Goal: Communication & Community: Answer question/provide support

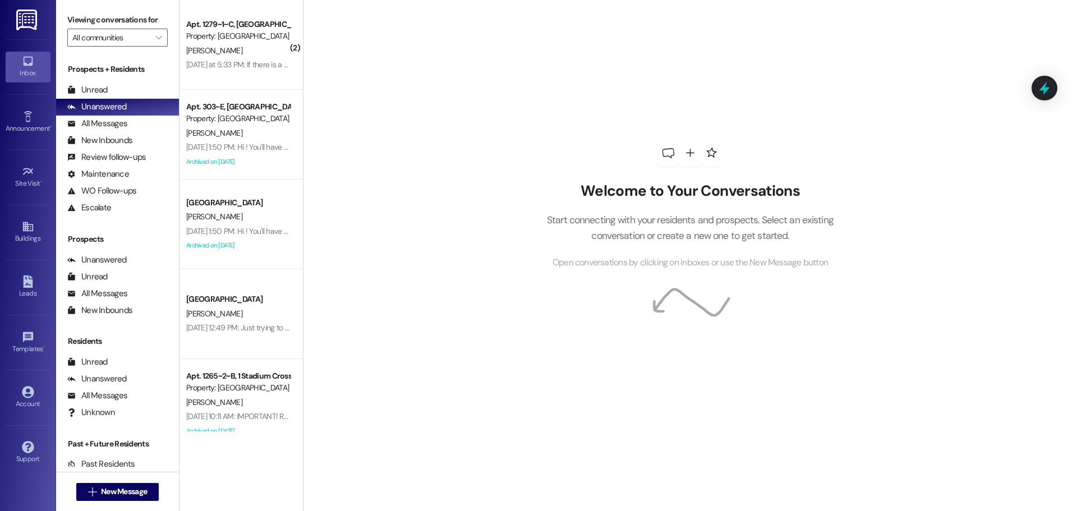
click at [220, 57] on div "[PERSON_NAME]" at bounding box center [238, 51] width 106 height 14
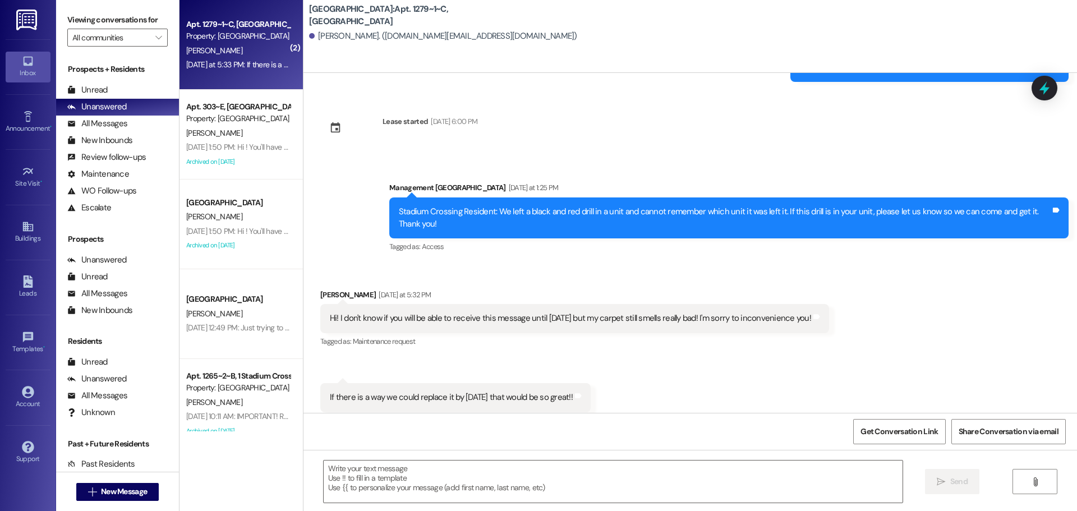
scroll to position [2718, 0]
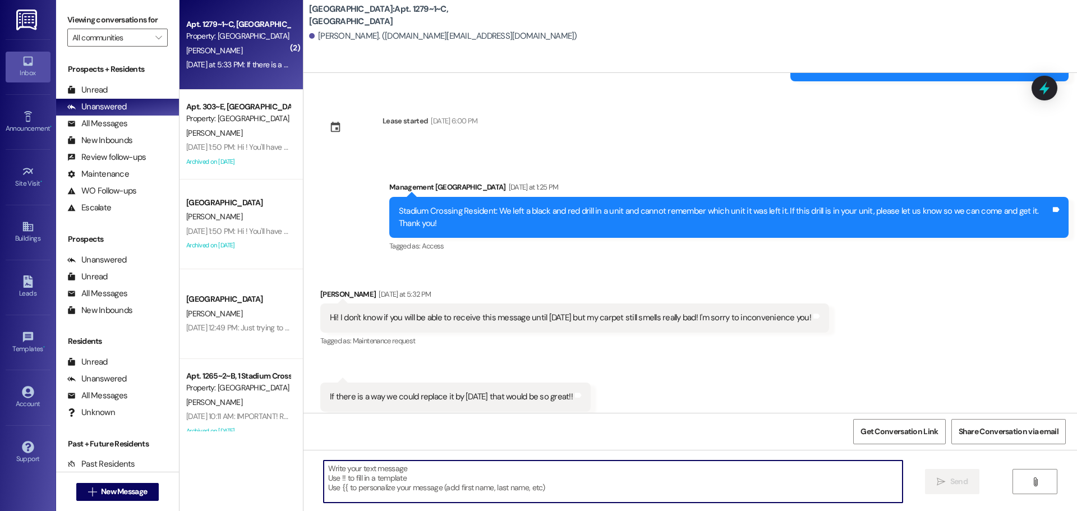
click at [530, 485] on textarea at bounding box center [613, 482] width 579 height 42
click at [371, 312] on div "Hi! I don't know if you will be able to receive this message until [DATE] but m…" at bounding box center [570, 318] width 481 height 12
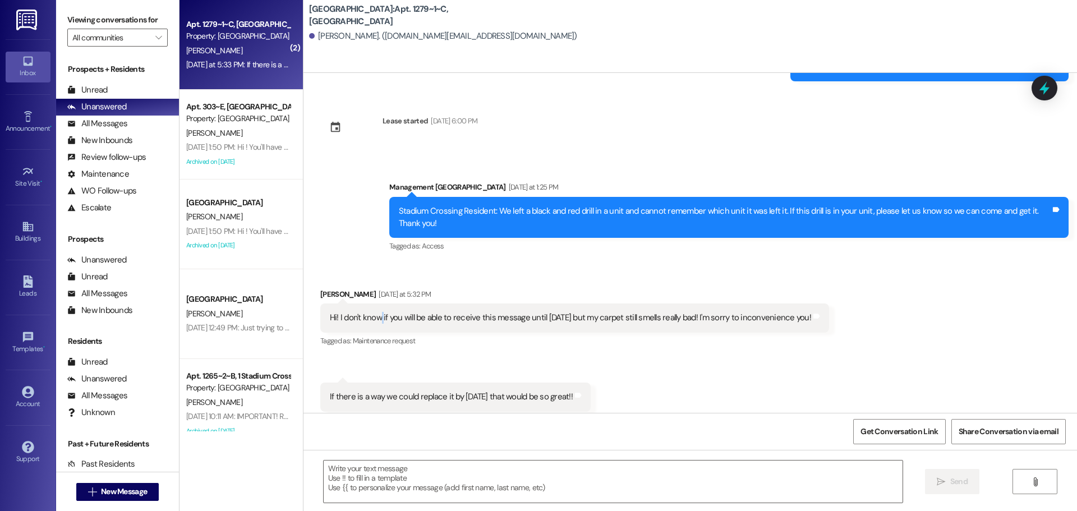
click at [371, 312] on div "Hi! I don't know if you will be able to receive this message until [DATE] but m…" at bounding box center [570, 318] width 481 height 12
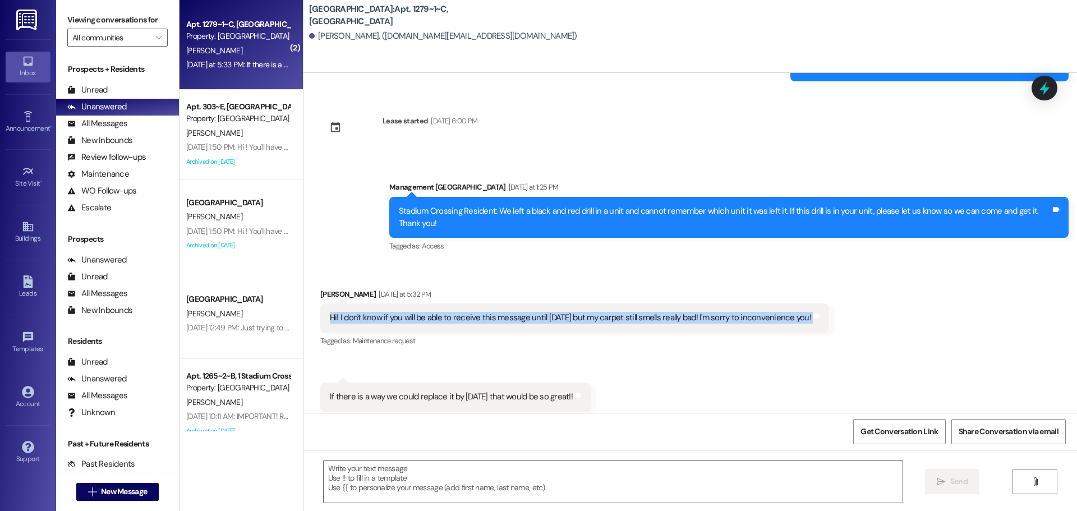
click at [371, 312] on div "Hi! I don't know if you will be able to receive this message until [DATE] but m…" at bounding box center [570, 318] width 481 height 12
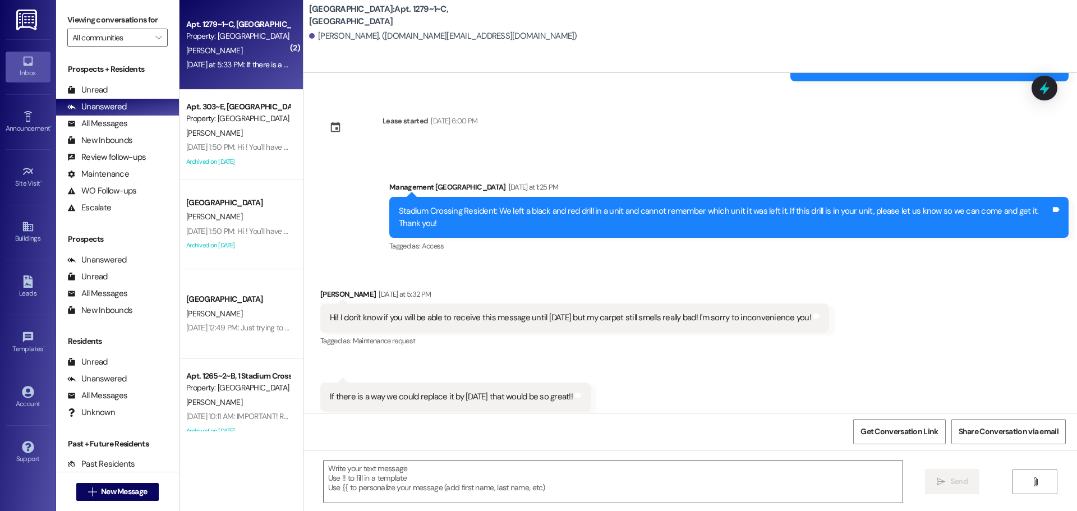
click at [598, 328] on div "Received via SMS [PERSON_NAME] [DATE] at 5:32 PM Hi! I don't know if you will b…" at bounding box center [575, 319] width 526 height 78
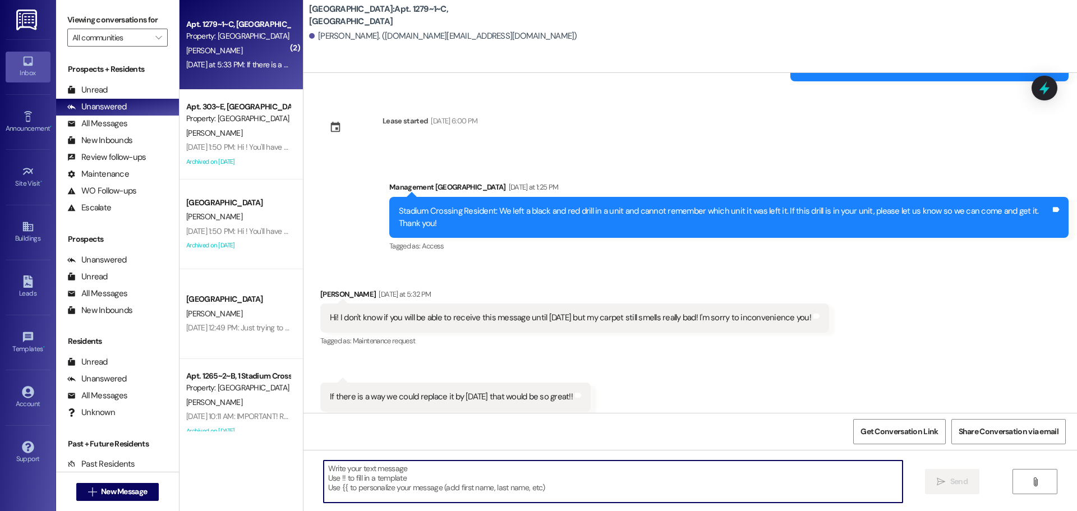
click at [393, 489] on textarea at bounding box center [613, 482] width 579 height 42
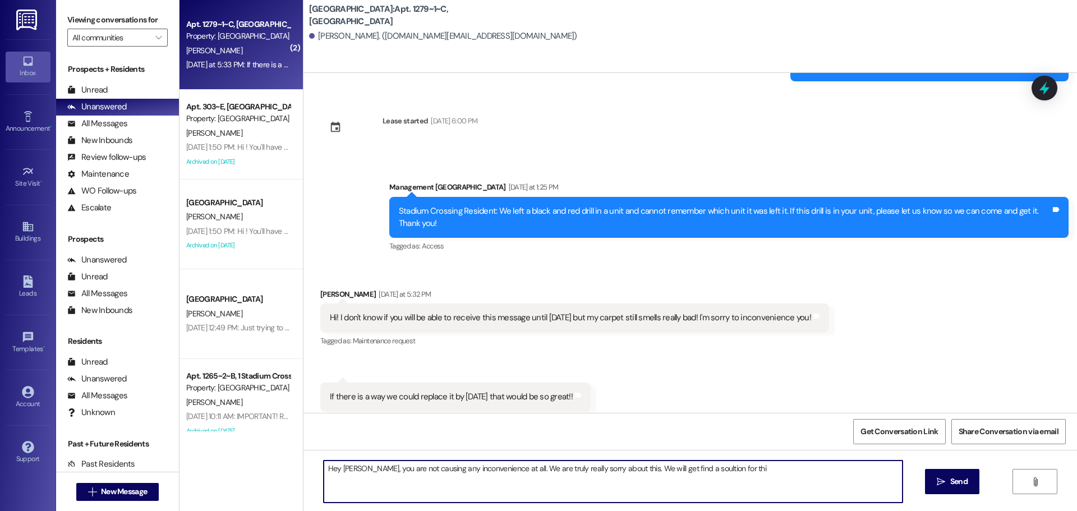
click at [673, 469] on textarea "Hey [PERSON_NAME], you are not causing any inconvenience at all. We are truly r…" at bounding box center [613, 482] width 579 height 42
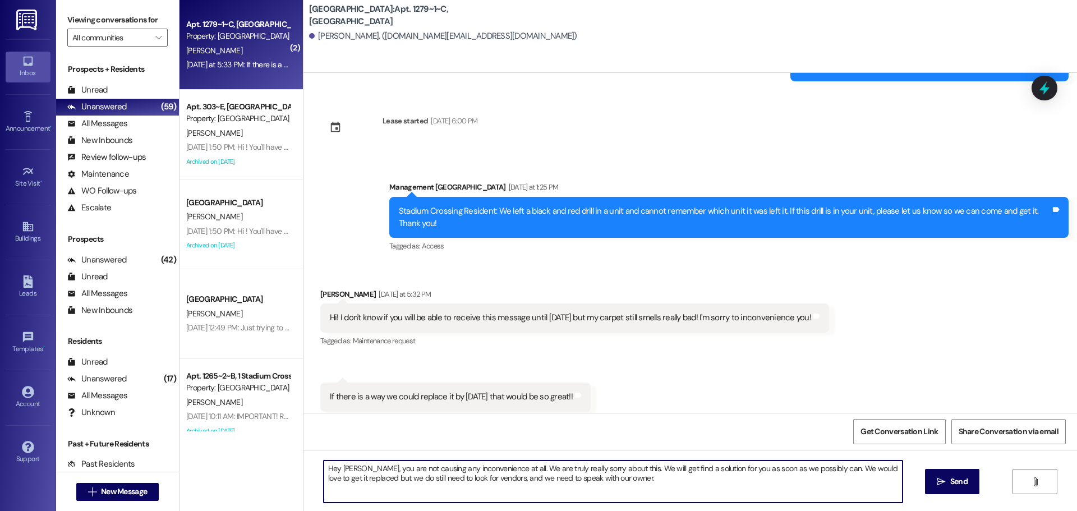
click at [744, 479] on textarea "Hey [PERSON_NAME], you are not causing any inconvenience at all. We are truly r…" at bounding box center [613, 482] width 579 height 42
click at [639, 469] on textarea "Hey [PERSON_NAME], you are not causing any inconvenience at all. We are truly r…" at bounding box center [613, 482] width 579 height 42
drag, startPoint x: 503, startPoint y: 480, endPoint x: 837, endPoint y: 508, distance: 335.1
click at [837, 508] on div "Hey [PERSON_NAME], you are not causing any inconvenience at all. We are truly r…" at bounding box center [691, 492] width 774 height 84
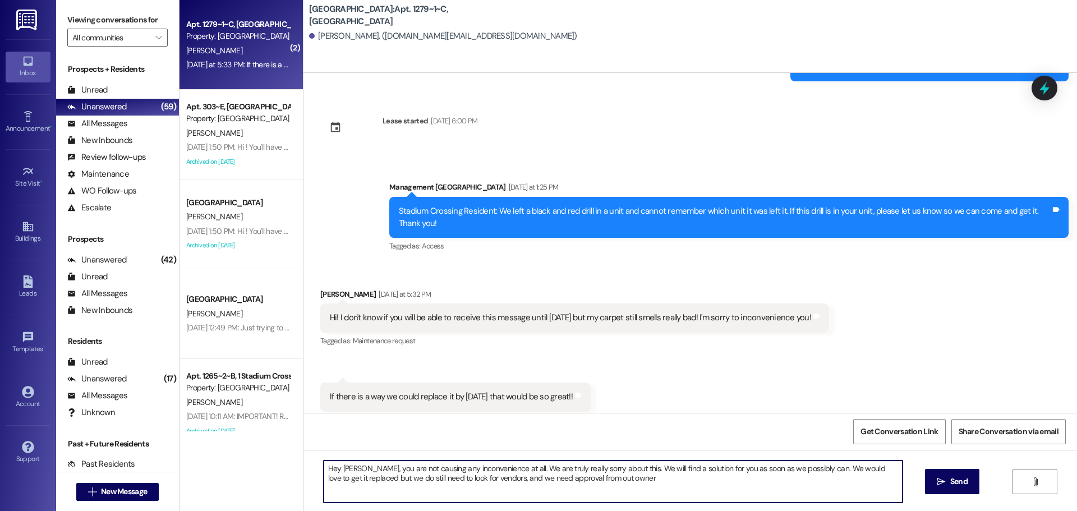
click at [578, 479] on textarea "Hey [PERSON_NAME], you are not causing any inconvenience at all. We are truly r…" at bounding box center [613, 482] width 579 height 42
click at [616, 484] on textarea "Hey [PERSON_NAME], you are not causing any inconvenience at all. We are truly r…" at bounding box center [613, 482] width 579 height 42
drag, startPoint x: 553, startPoint y: 479, endPoint x: 673, endPoint y: 483, distance: 120.2
click at [673, 483] on textarea "Hey [PERSON_NAME], you are not causing any inconvenience at all. We are truly r…" at bounding box center [613, 482] width 579 height 42
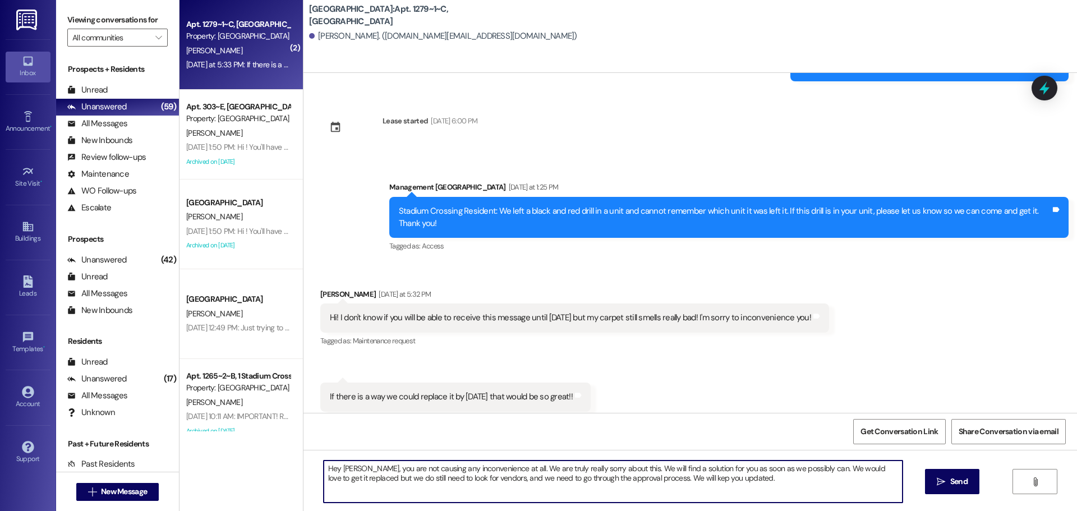
click at [673, 483] on textarea "Hey [PERSON_NAME], you are not causing any inconvenience at all. We are truly r…" at bounding box center [613, 482] width 579 height 42
type textarea "Hey [PERSON_NAME], you are not causing any inconvenience at all. We are truly r…"
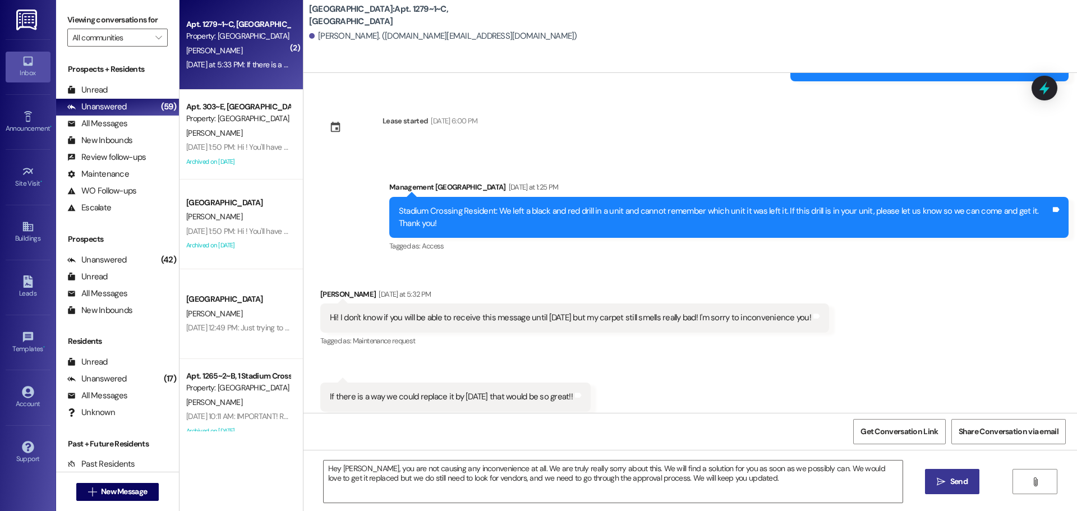
click at [953, 472] on button " Send" at bounding box center [952, 481] width 54 height 25
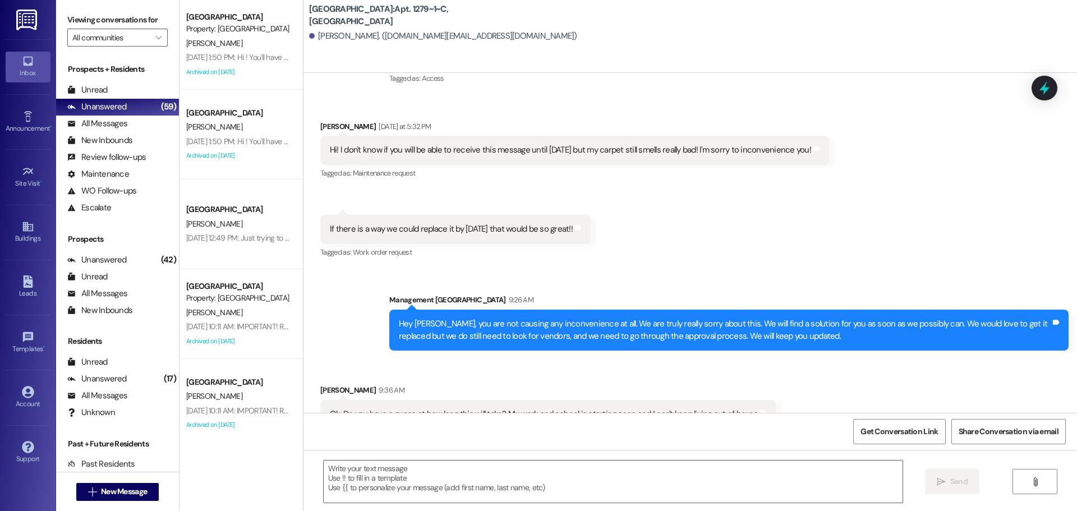
scroll to position [2887, 0]
click at [448, 479] on textarea at bounding box center [613, 482] width 579 height 42
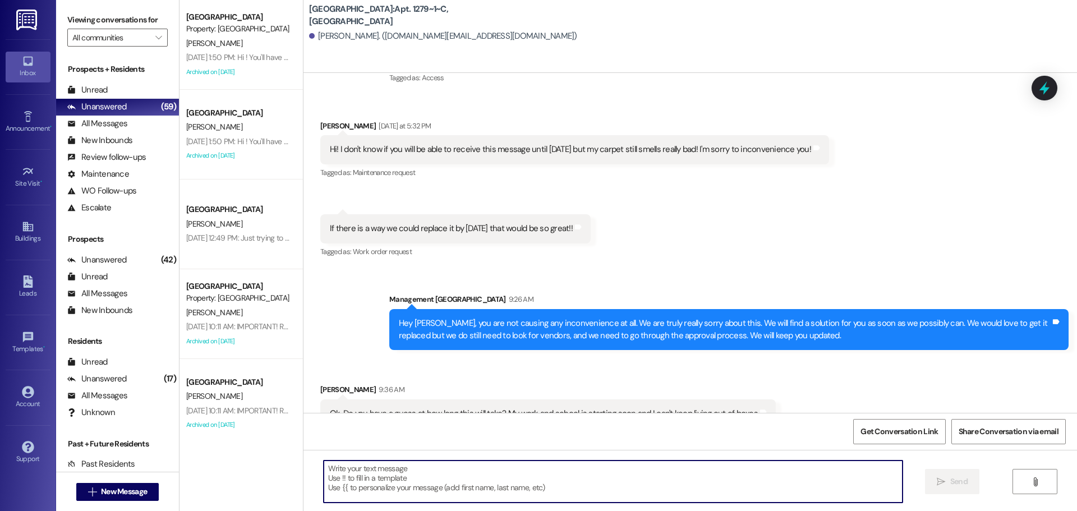
click at [448, 479] on textarea at bounding box center [613, 482] width 579 height 42
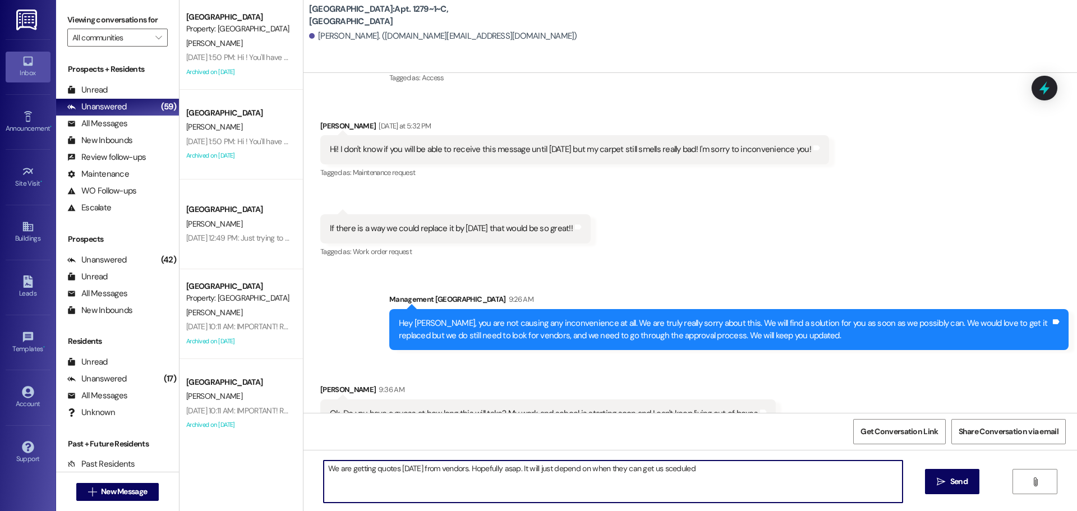
click at [677, 471] on textarea "We are getting quotes [DATE] from vendors. Hopefully asap. It will just depend …" at bounding box center [613, 482] width 579 height 42
type textarea "We are getting quotes [DATE] from vendors. Hopefully asap. It will just depend …"
click at [963, 480] on span "Send" at bounding box center [959, 482] width 17 height 12
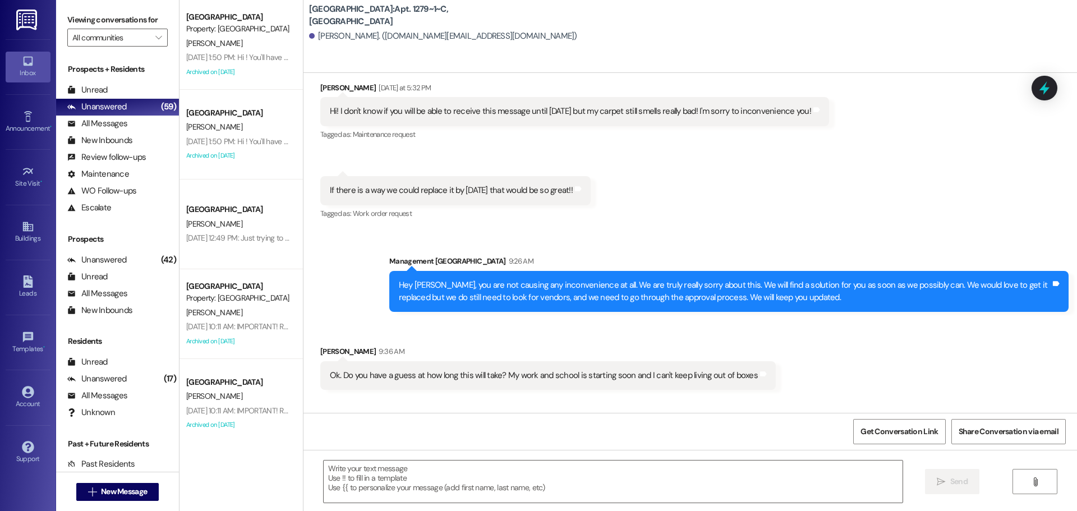
scroll to position [2965, 0]
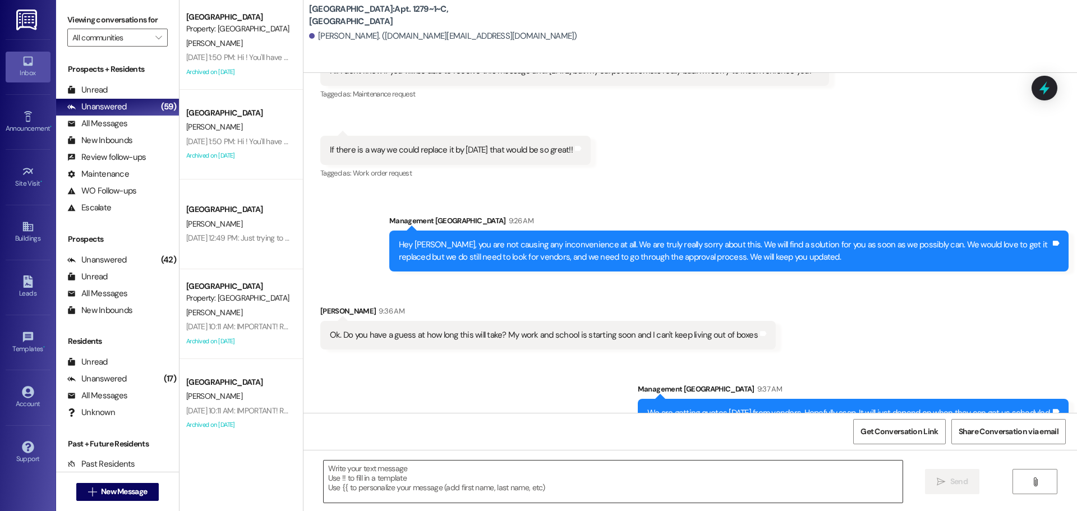
click at [464, 471] on textarea at bounding box center [613, 482] width 579 height 42
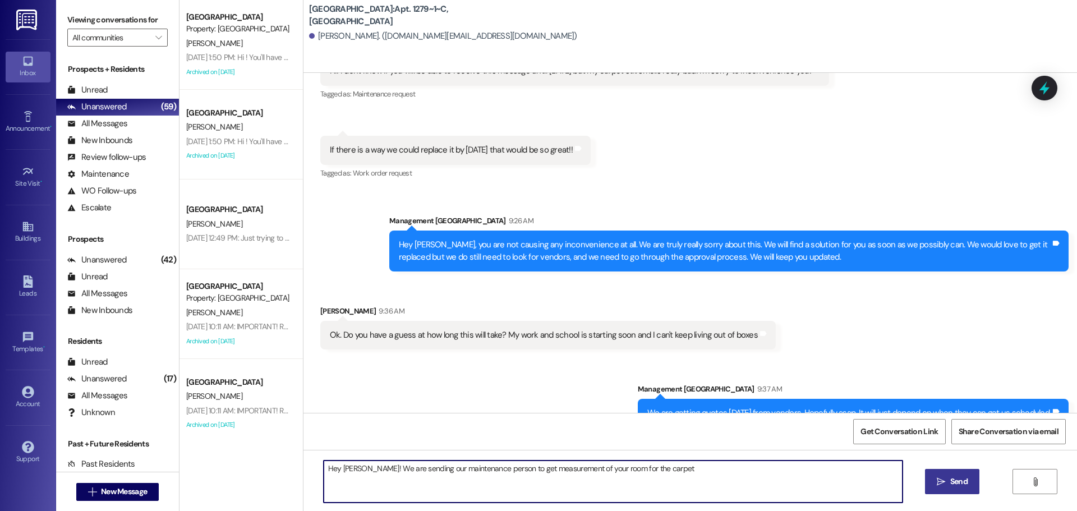
type textarea "Hey [PERSON_NAME]! We are sending our maintenance person to get measurement of …"
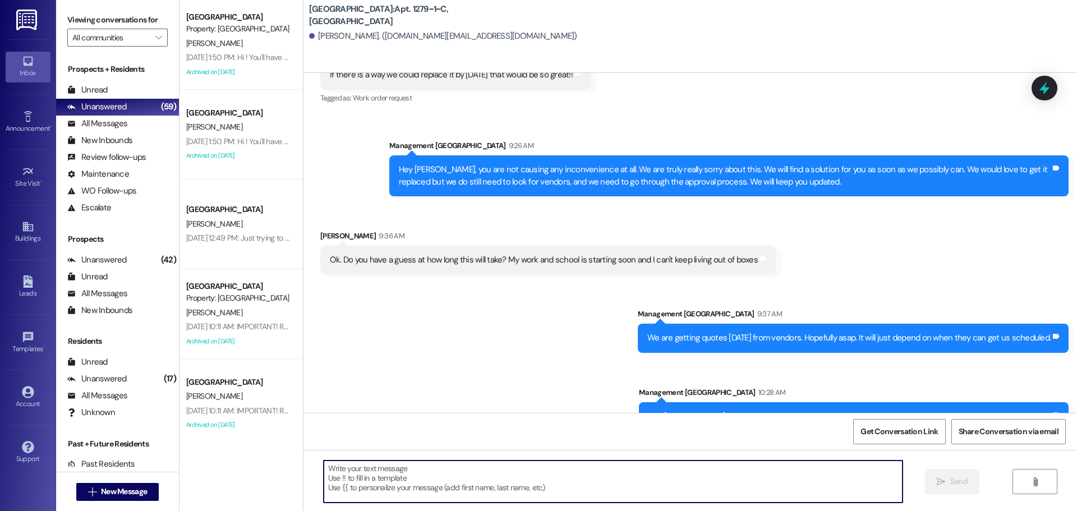
scroll to position [3043, 0]
